Goal: Navigation & Orientation: Find specific page/section

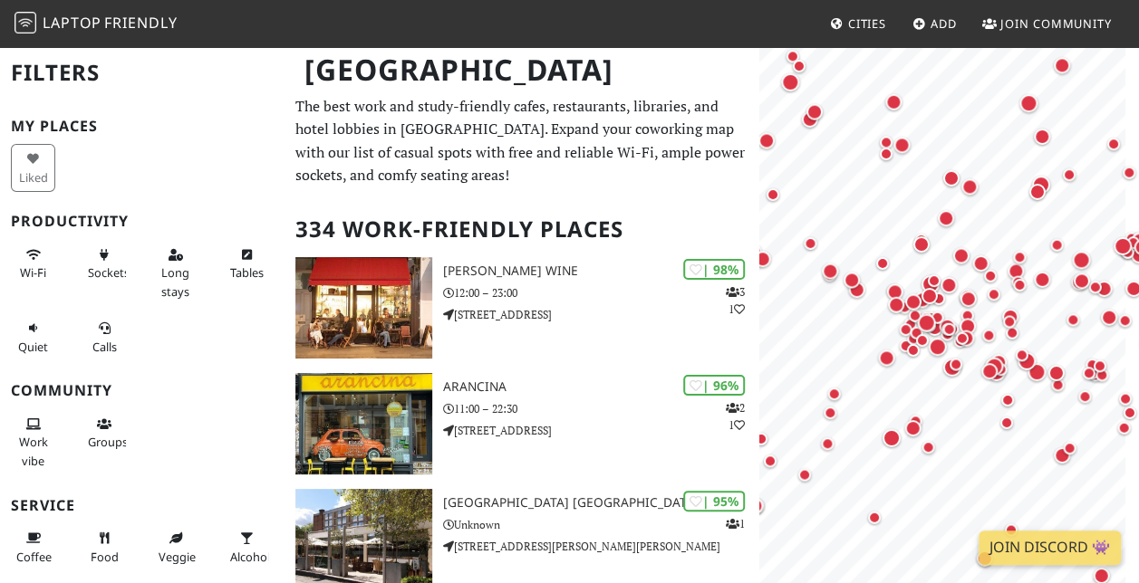
scroll to position [181, 0]
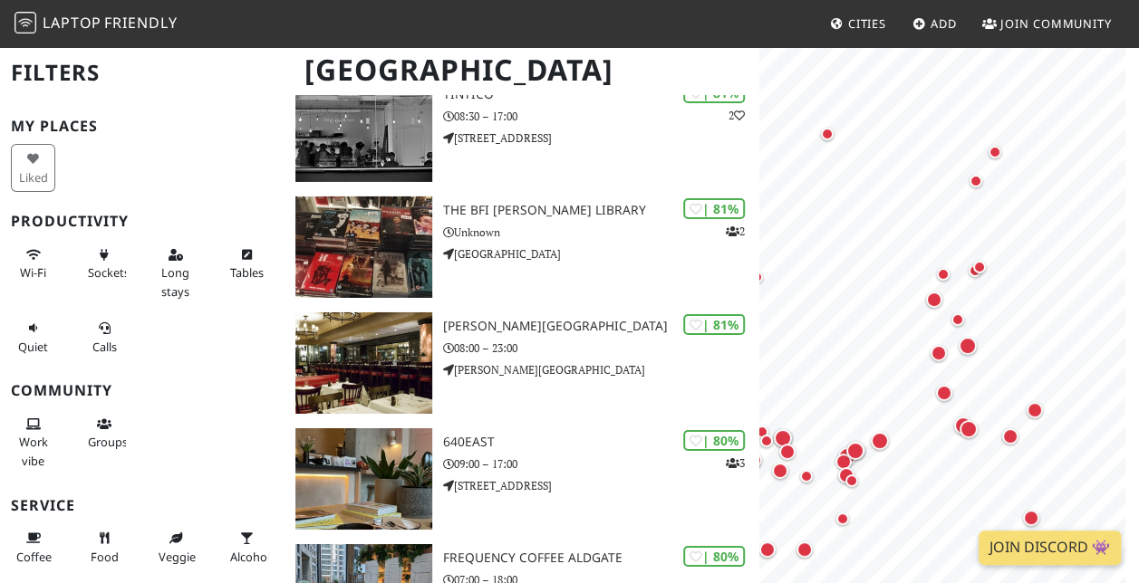
scroll to position [6432, 0]
